Goal: Check status: Check status

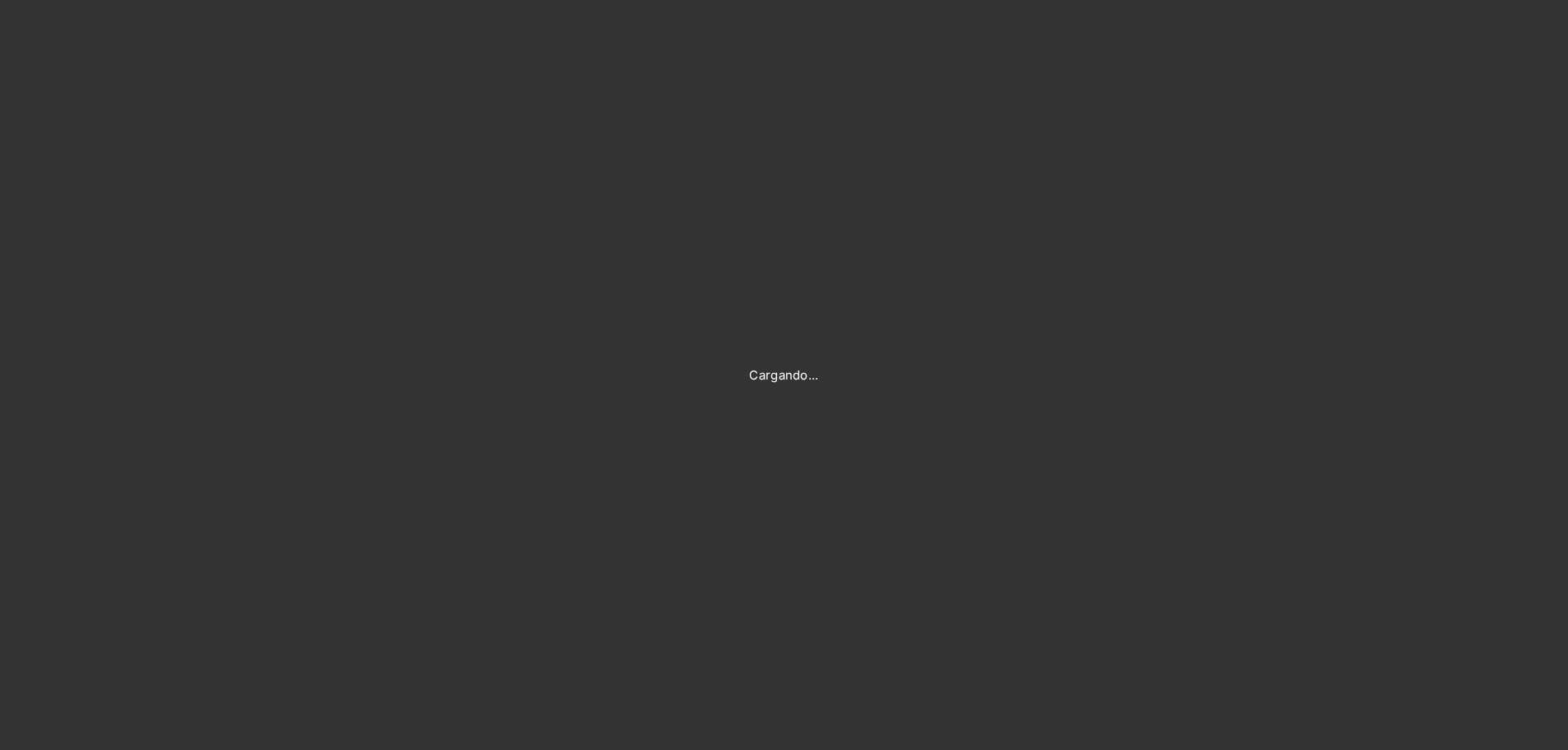
type input "[PERSON_NAME][EMAIL_ADDRESS][PERSON_NAME][DOMAIN_NAME]"
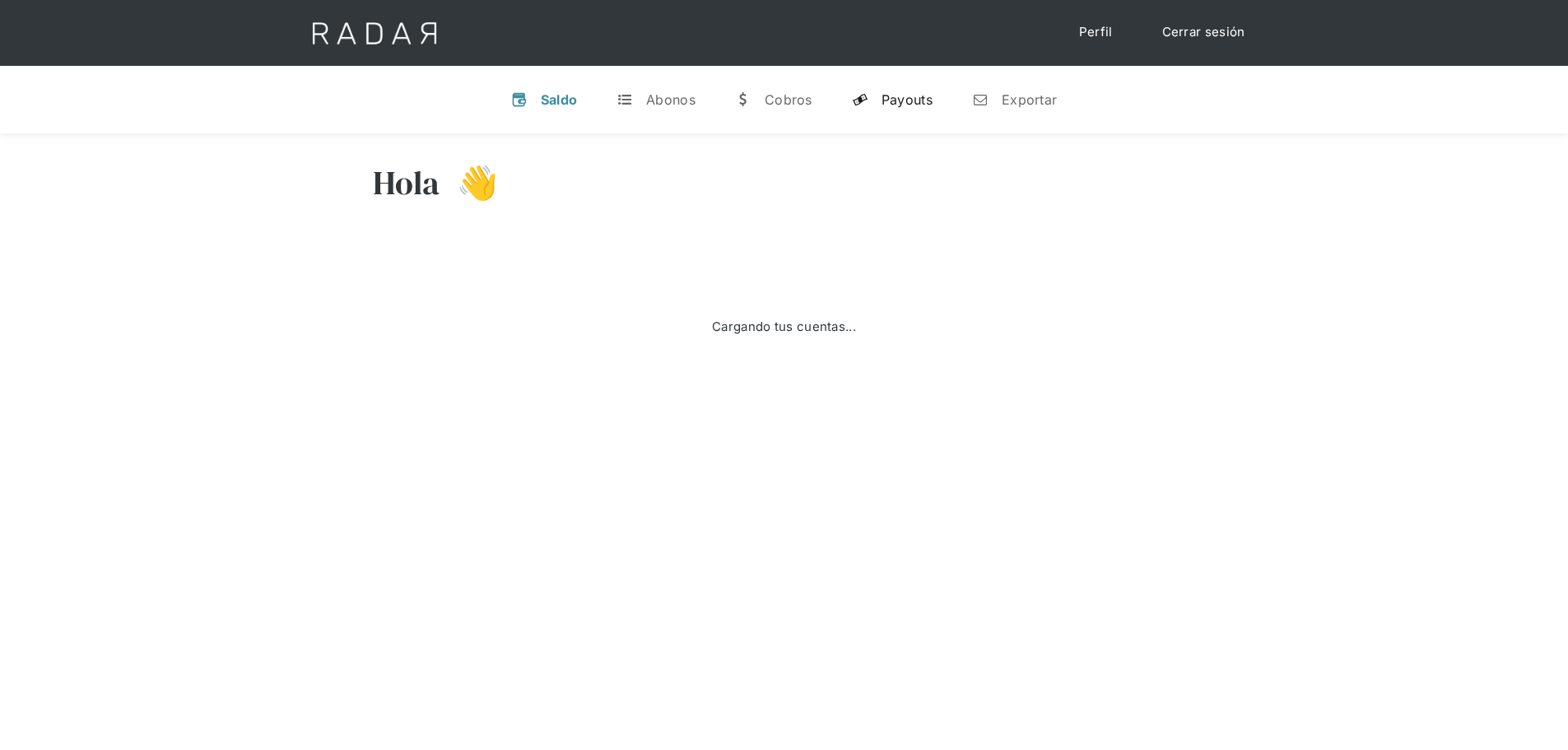
select select "prontopaga"
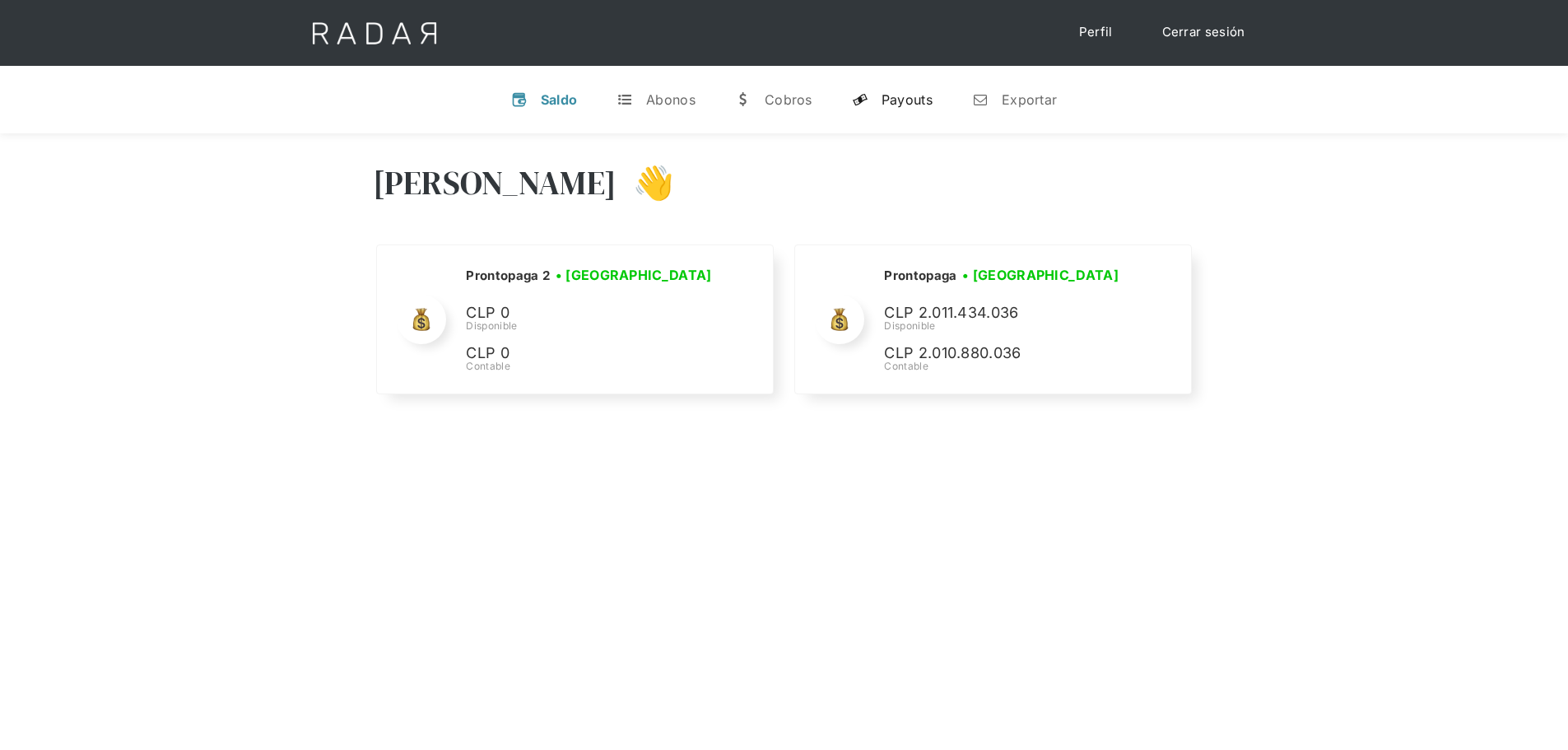
click at [906, 106] on div "Payouts" at bounding box center [907, 100] width 51 height 17
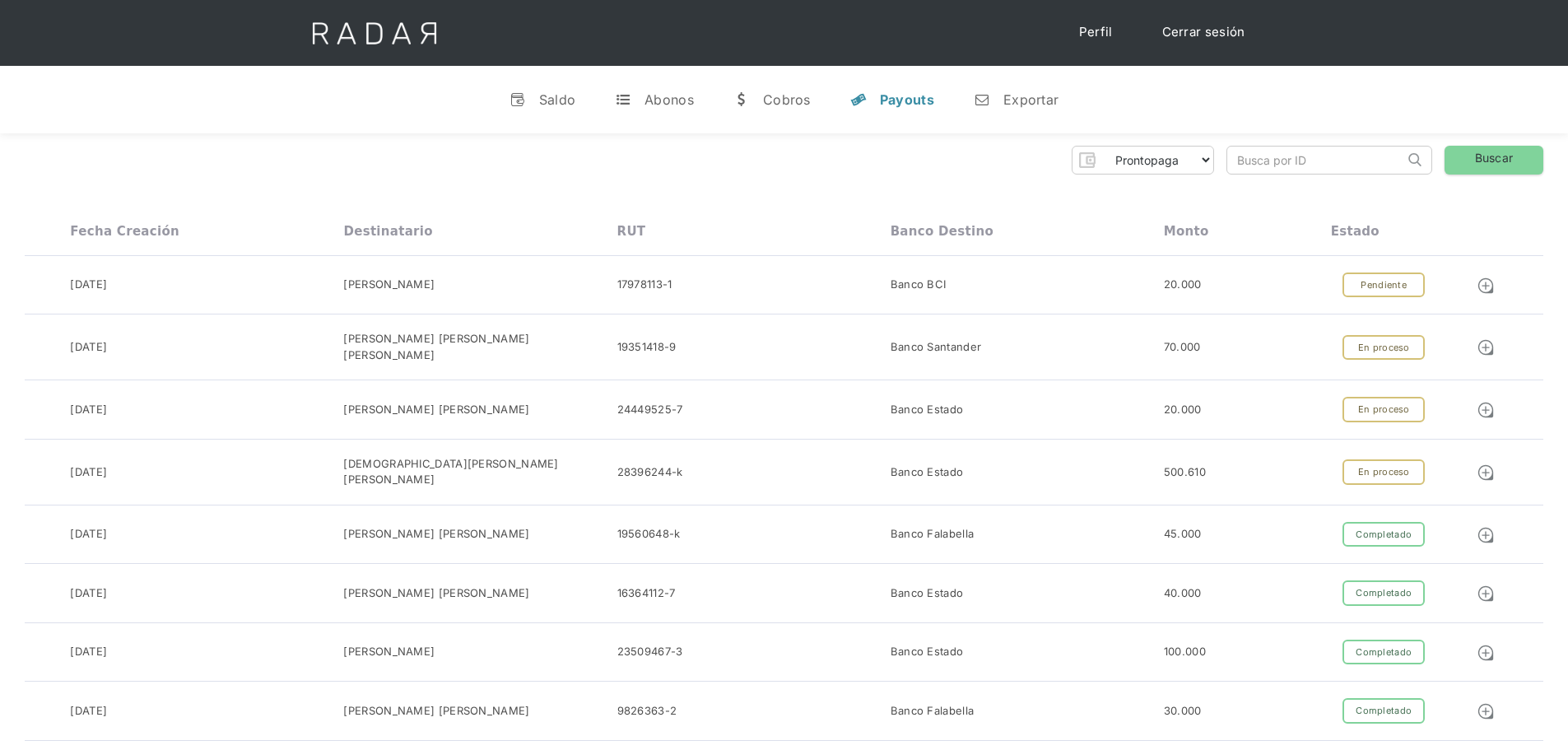
click at [1031, 293] on div "Banco BCI" at bounding box center [1027, 285] width 273 height 25
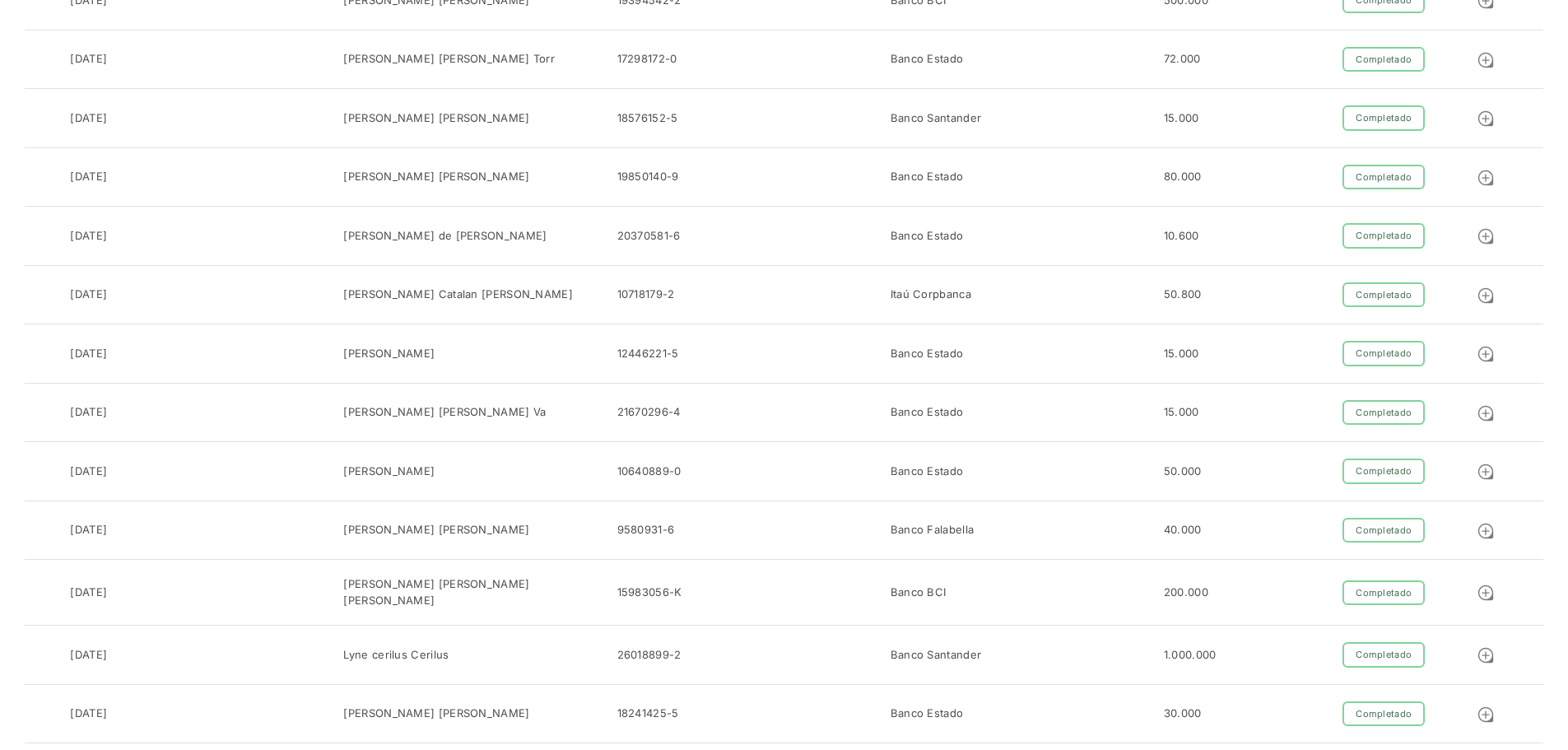
scroll to position [1373, 0]
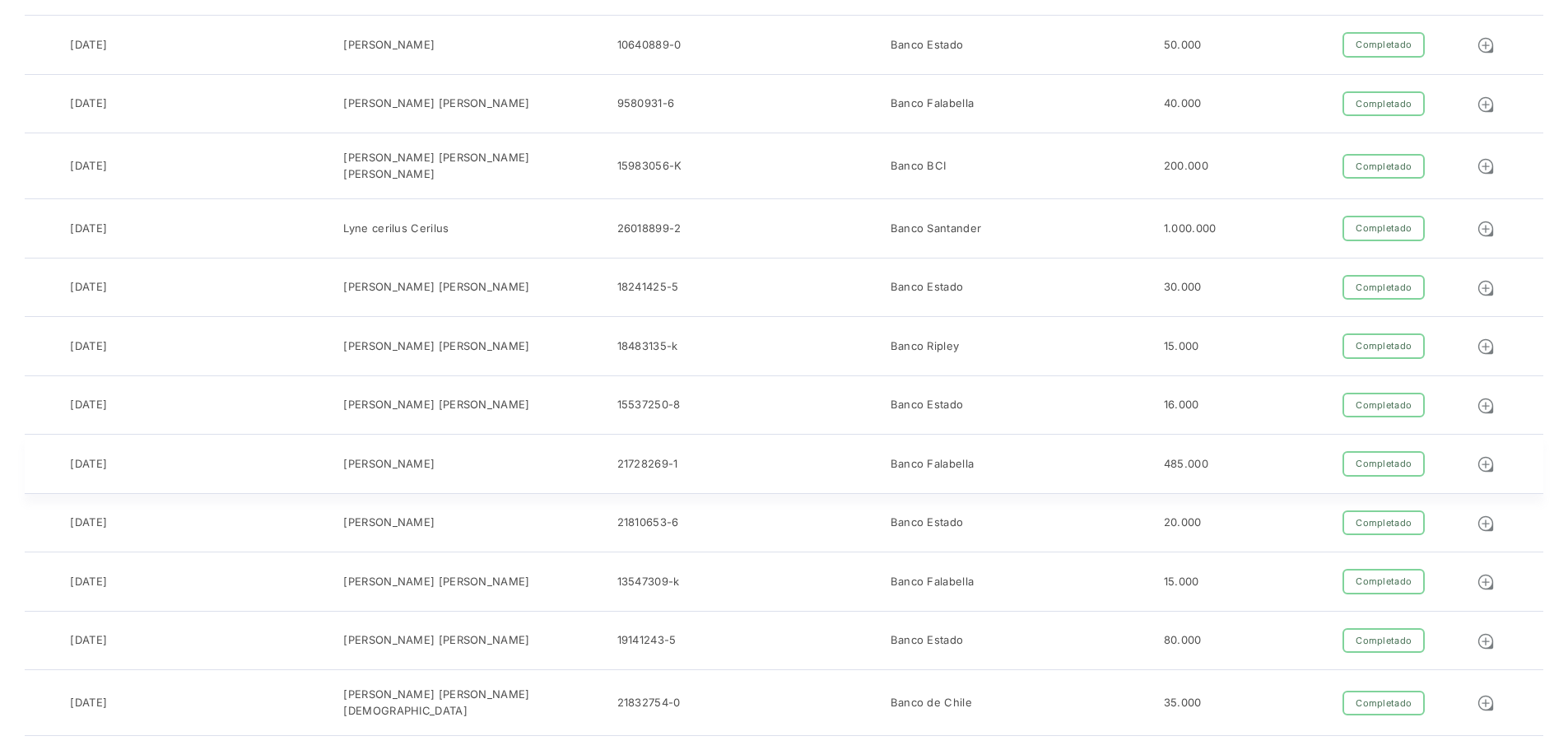
click at [1269, 451] on div "485.000" at bounding box center [1247, 464] width 167 height 25
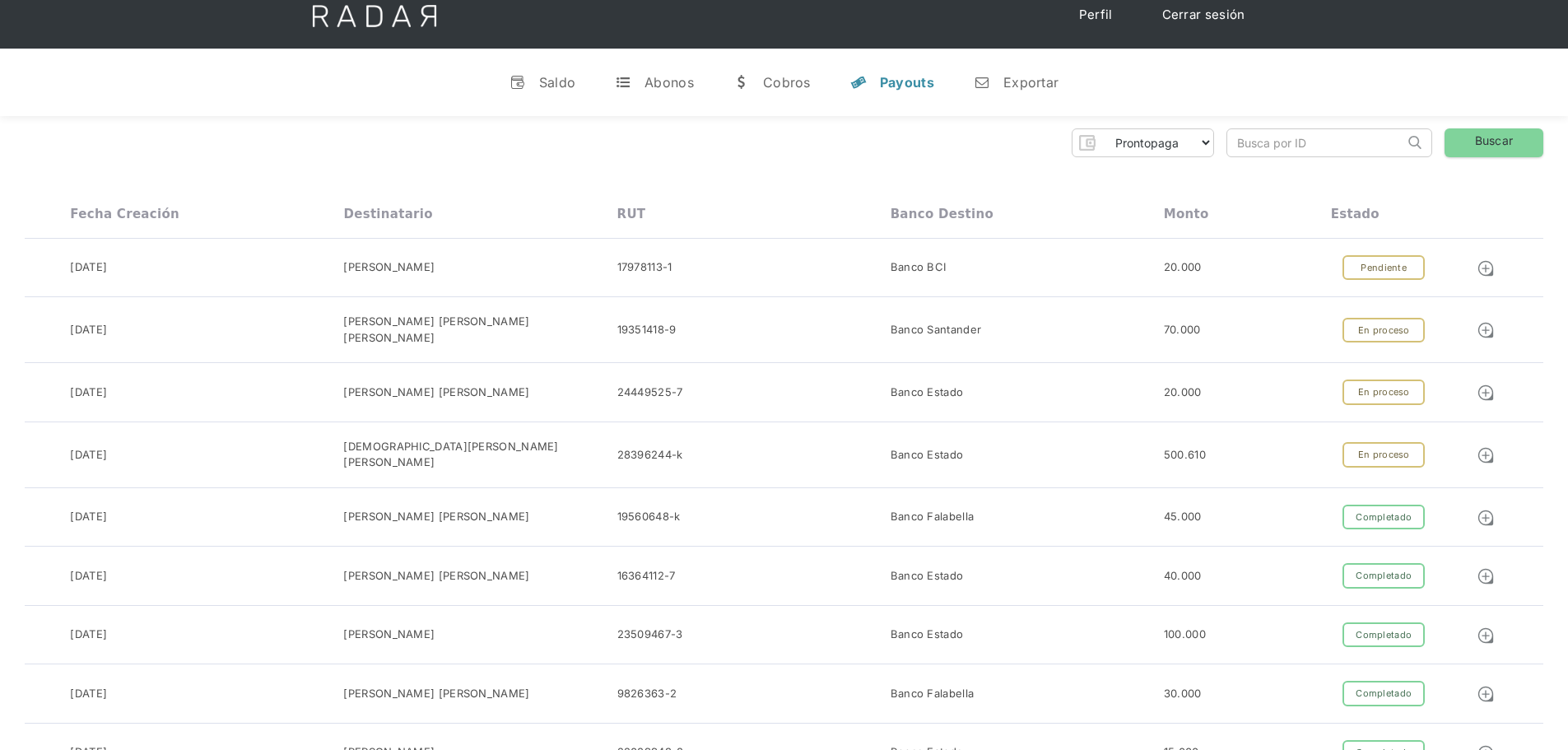
scroll to position [0, 0]
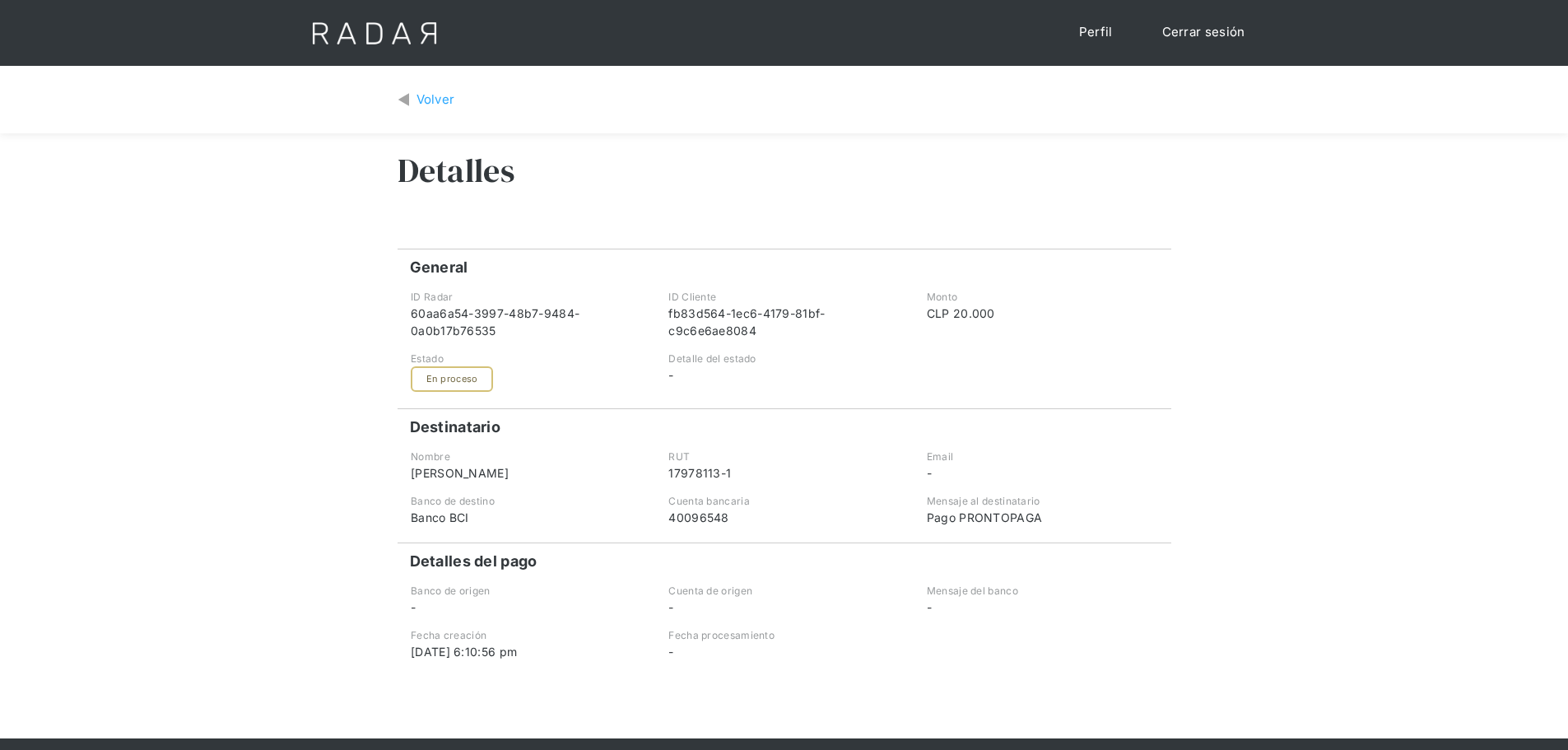
click at [420, 116] on div "Volver" at bounding box center [784, 100] width 773 height 44
click at [428, 104] on div "Volver" at bounding box center [436, 100] width 39 height 19
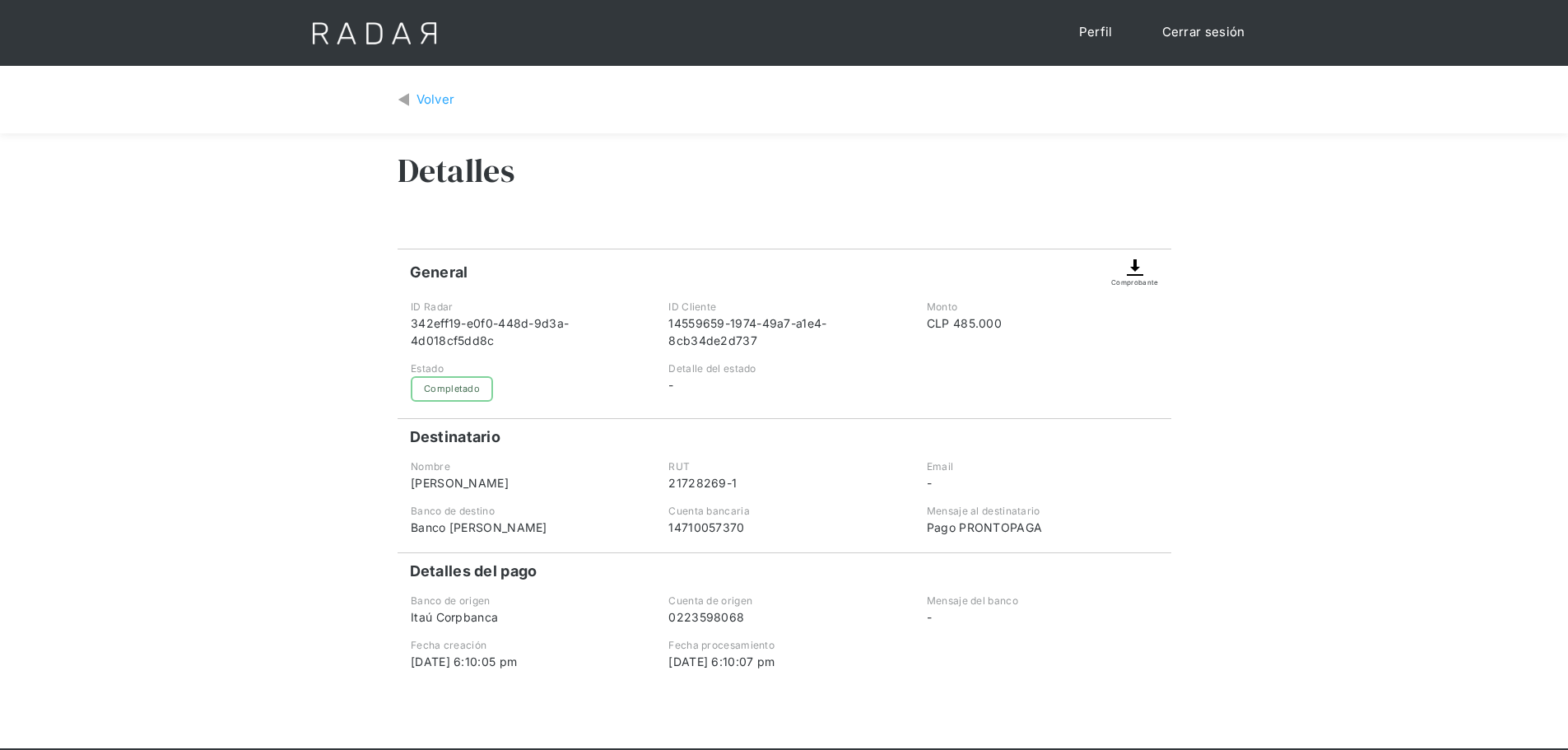
click at [440, 94] on div "Volver" at bounding box center [436, 100] width 39 height 19
